Goal: Information Seeking & Learning: Learn about a topic

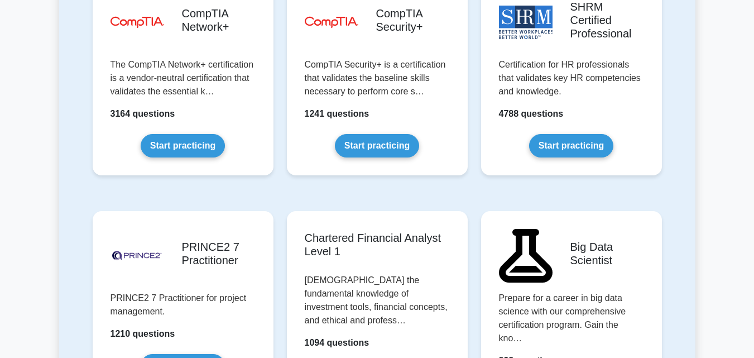
scroll to position [2255, 0]
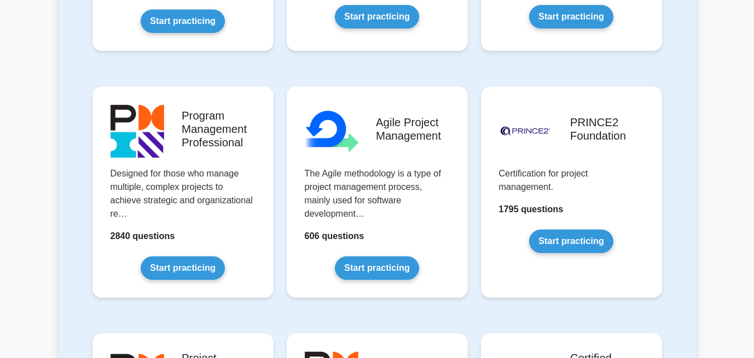
scroll to position [692, 0]
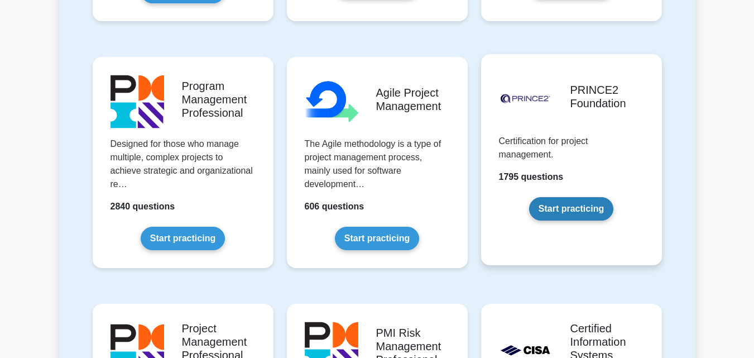
click at [568, 214] on link "Start practicing" at bounding box center [571, 208] width 84 height 23
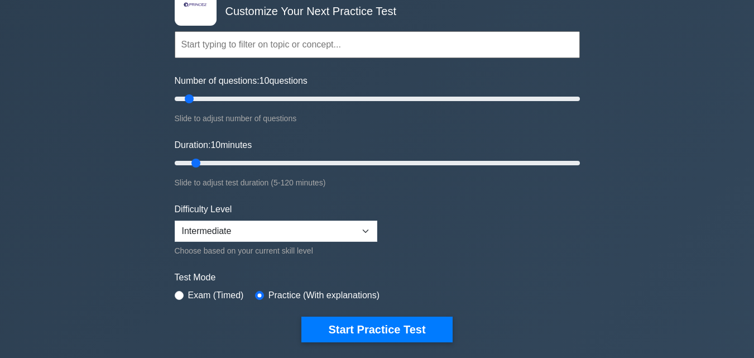
scroll to position [89, 0]
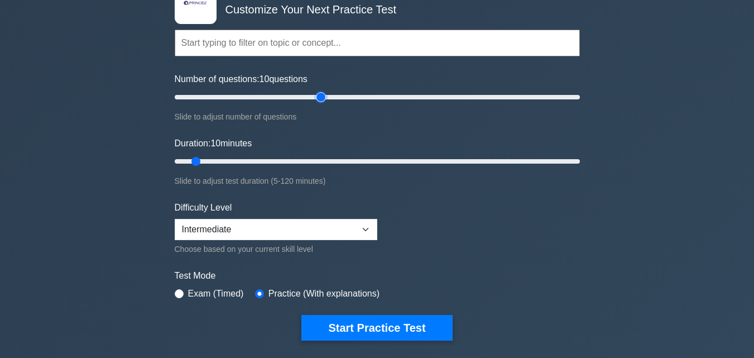
type input "75"
click at [322, 96] on input "Number of questions: 10 questions" at bounding box center [377, 96] width 405 height 13
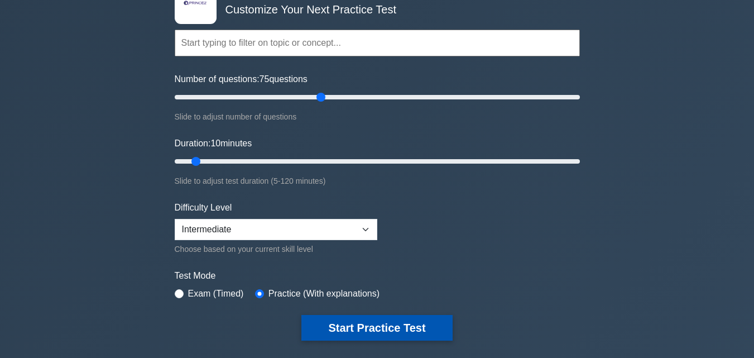
click at [401, 333] on button "Start Practice Test" at bounding box center [377, 328] width 151 height 26
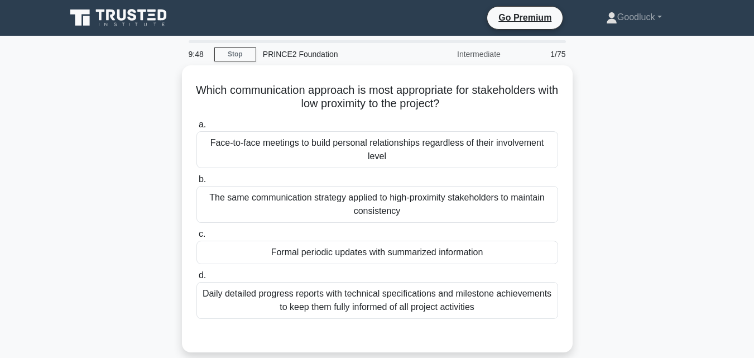
scroll to position [22, 0]
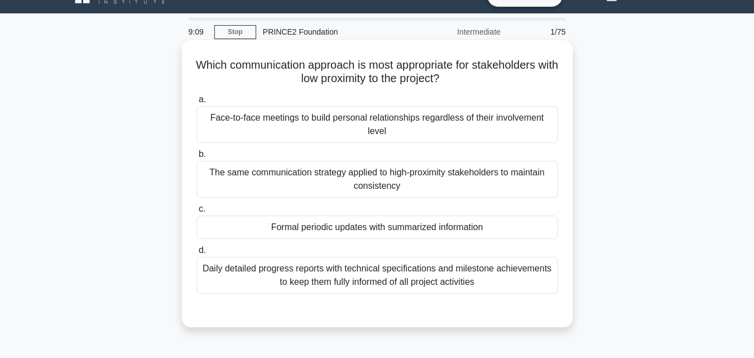
click at [335, 176] on div "The same communication strategy applied to high-proximity stakeholders to maint…" at bounding box center [378, 179] width 362 height 37
click at [197, 158] on input "b. The same communication strategy applied to high-proximity stakeholders to ma…" at bounding box center [197, 154] width 0 height 7
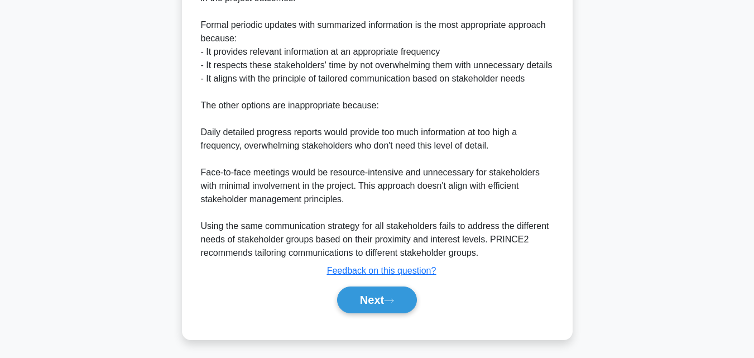
scroll to position [399, 0]
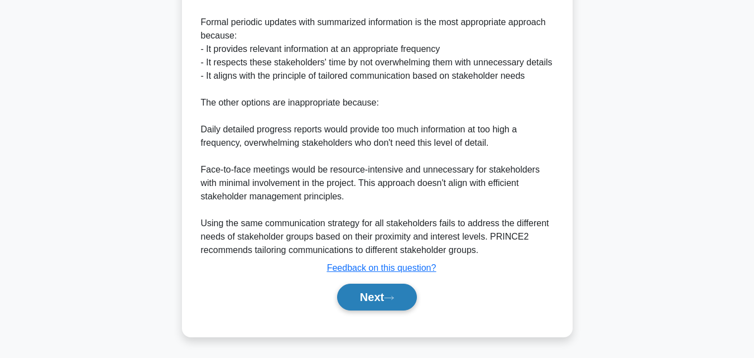
click at [389, 305] on button "Next" at bounding box center [377, 297] width 80 height 27
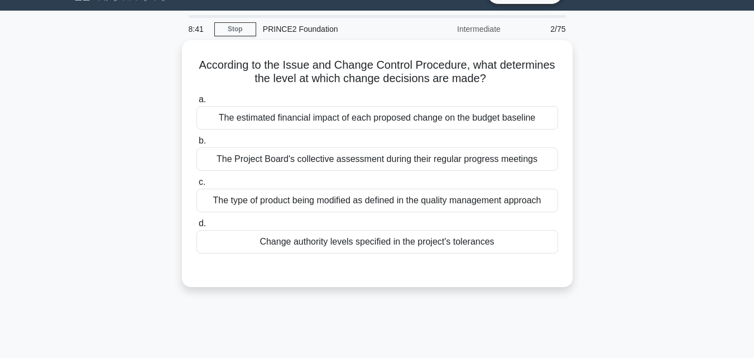
scroll to position [0, 0]
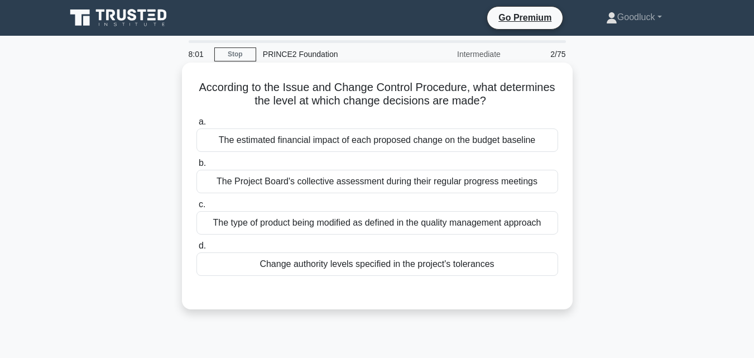
click at [403, 257] on div "Change authority levels specified in the project's tolerances" at bounding box center [378, 263] width 362 height 23
click at [197, 250] on input "d. Change authority levels specified in the project's tolerances" at bounding box center [197, 245] width 0 height 7
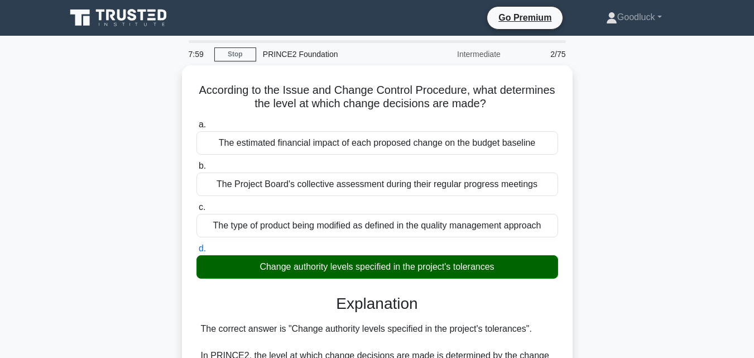
click at [649, 238] on div "According to the Issue and Change Control Procedure, what determines the level …" at bounding box center [377, 360] width 637 height 591
